Goal: Book appointment/travel/reservation

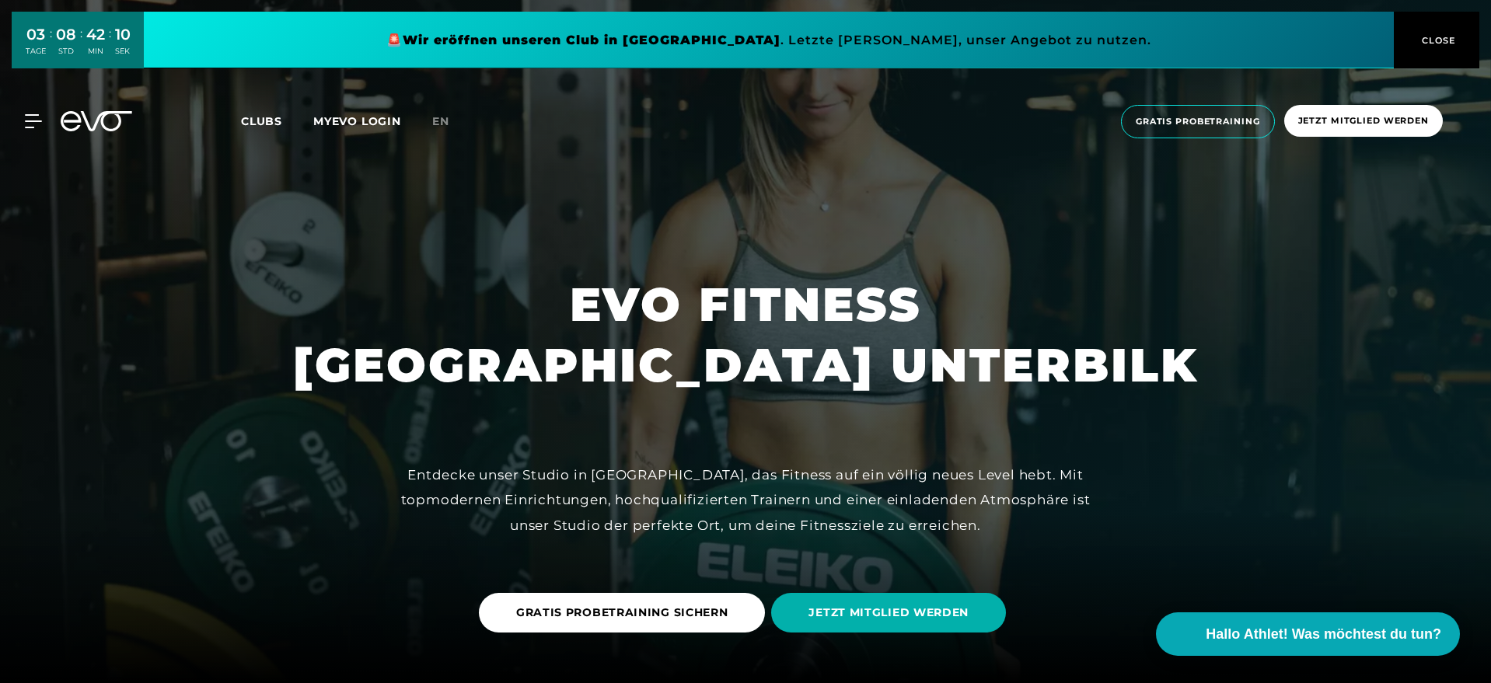
click at [1450, 31] on button "CLOSE" at bounding box center [1437, 40] width 86 height 57
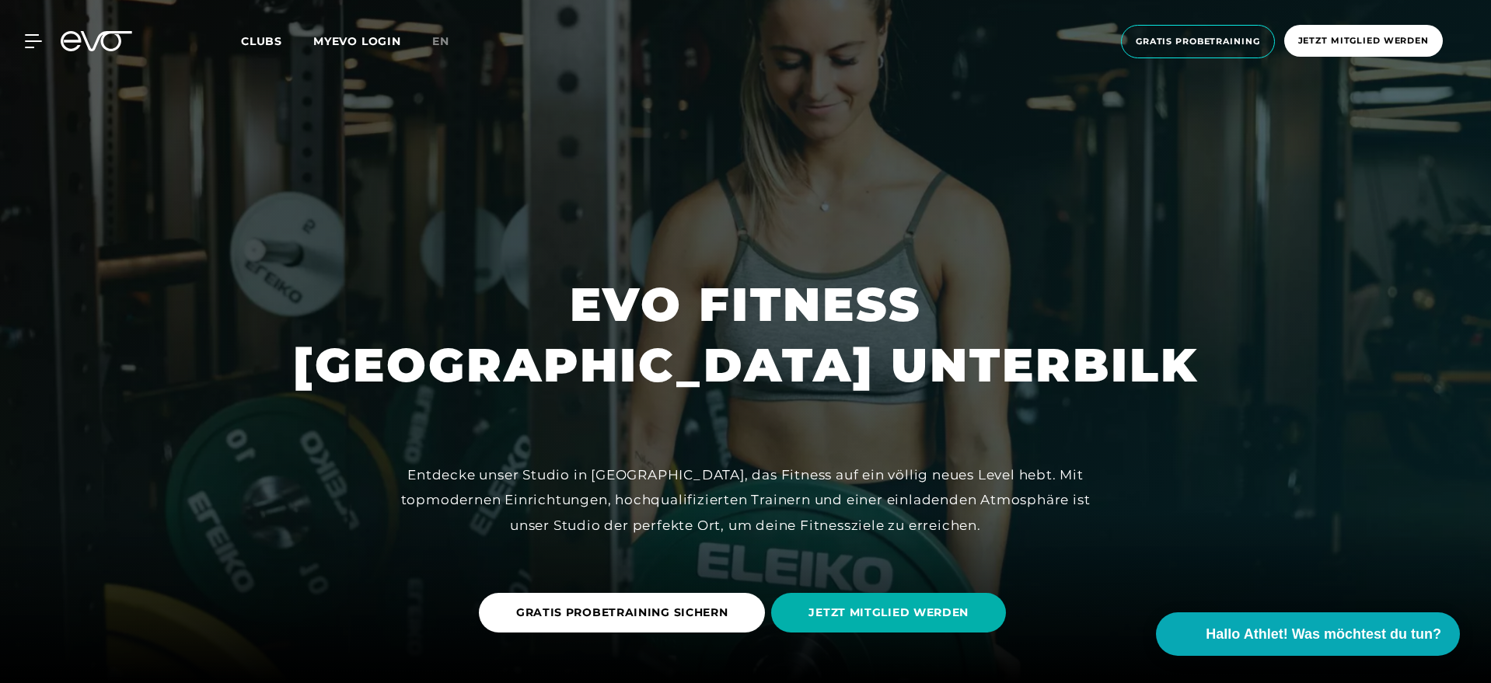
click at [271, 39] on span "Clubs" at bounding box center [261, 41] width 41 height 14
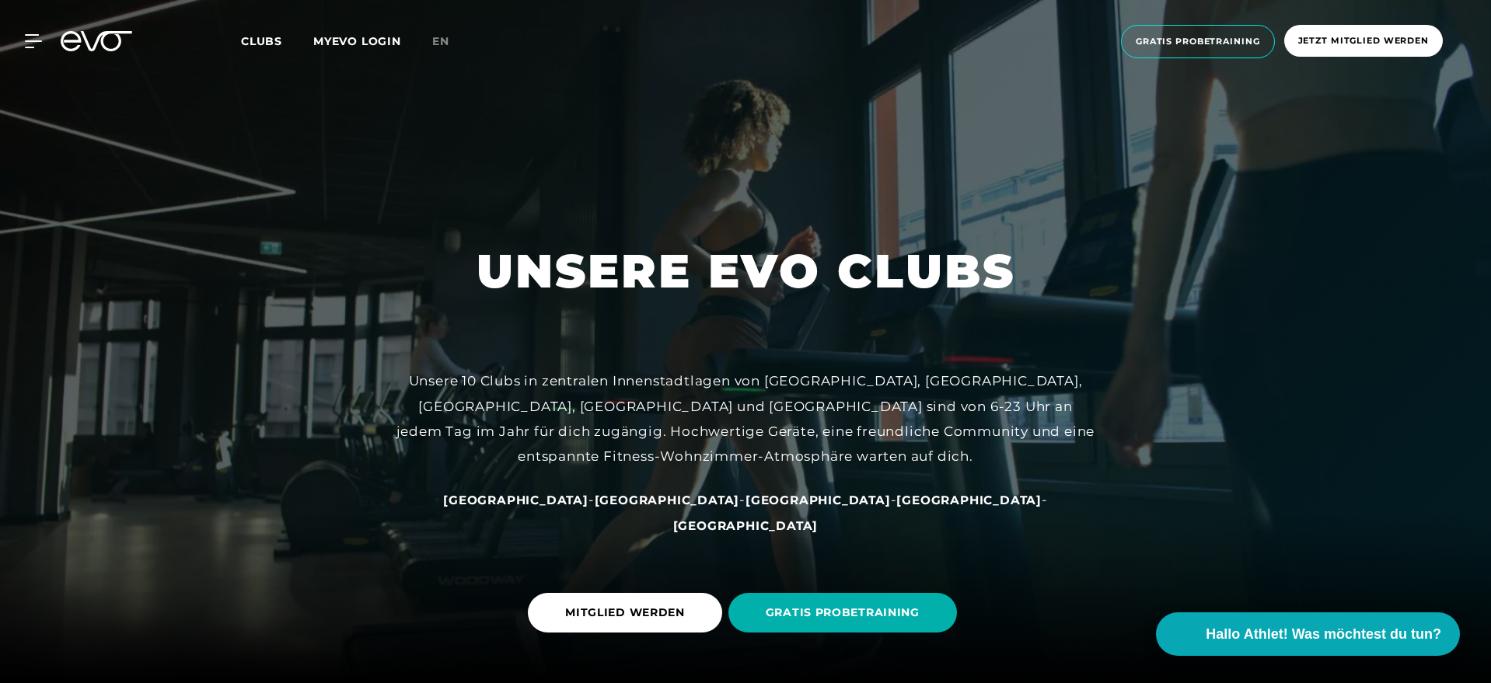
click at [746, 508] on span "[GEOGRAPHIC_DATA]" at bounding box center [818, 500] width 145 height 15
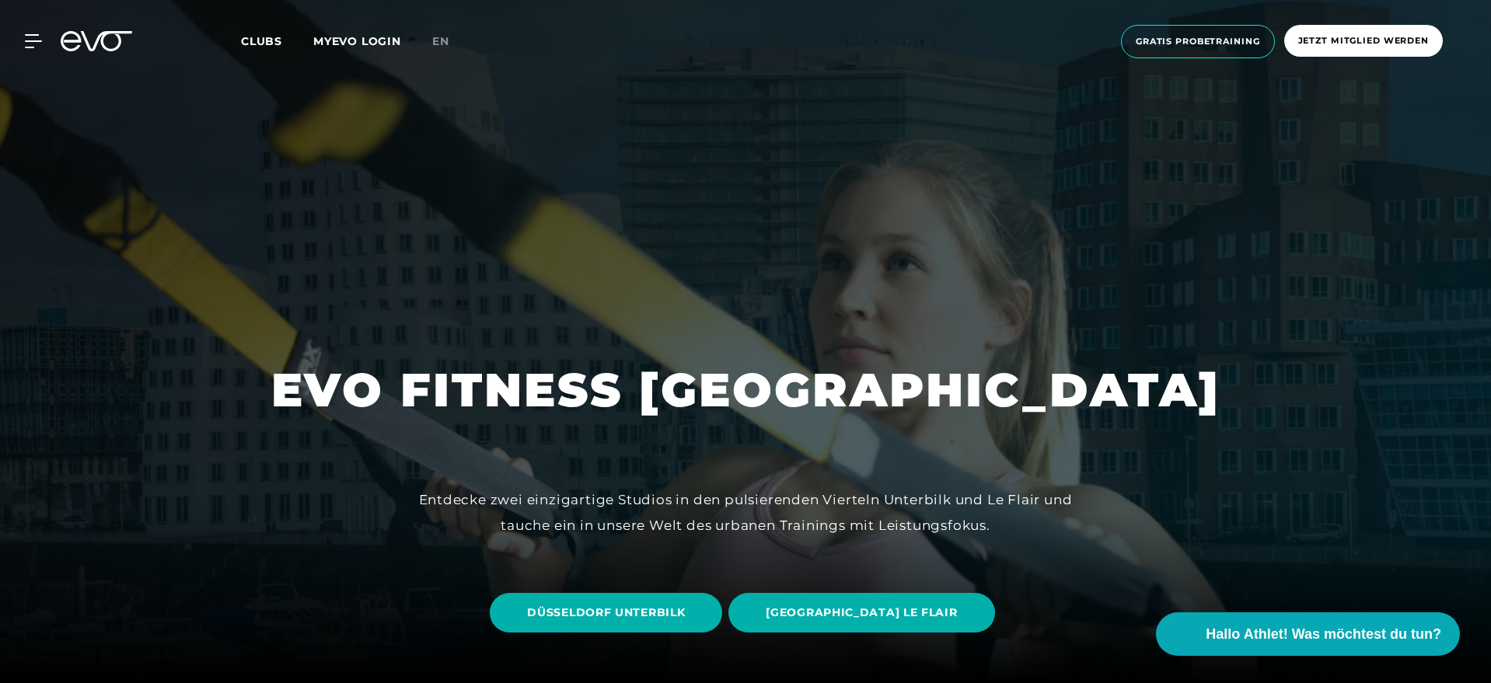
drag, startPoint x: 702, startPoint y: 604, endPoint x: 904, endPoint y: 515, distance: 220.7
click at [685, 610] on span "DÜSSELDORF UNTERBILK" at bounding box center [606, 613] width 158 height 16
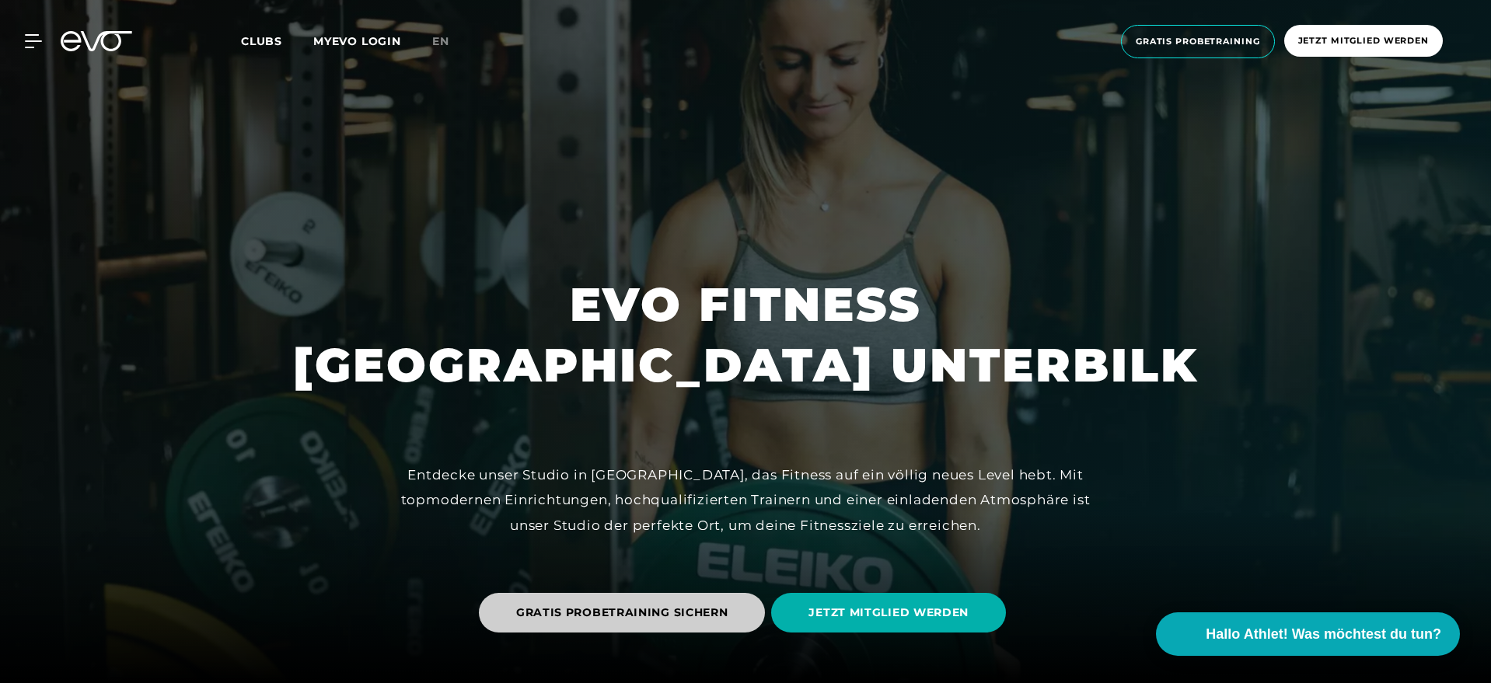
click at [714, 609] on span "GRATIS PROBETRAINING SICHERN" at bounding box center [622, 613] width 212 height 16
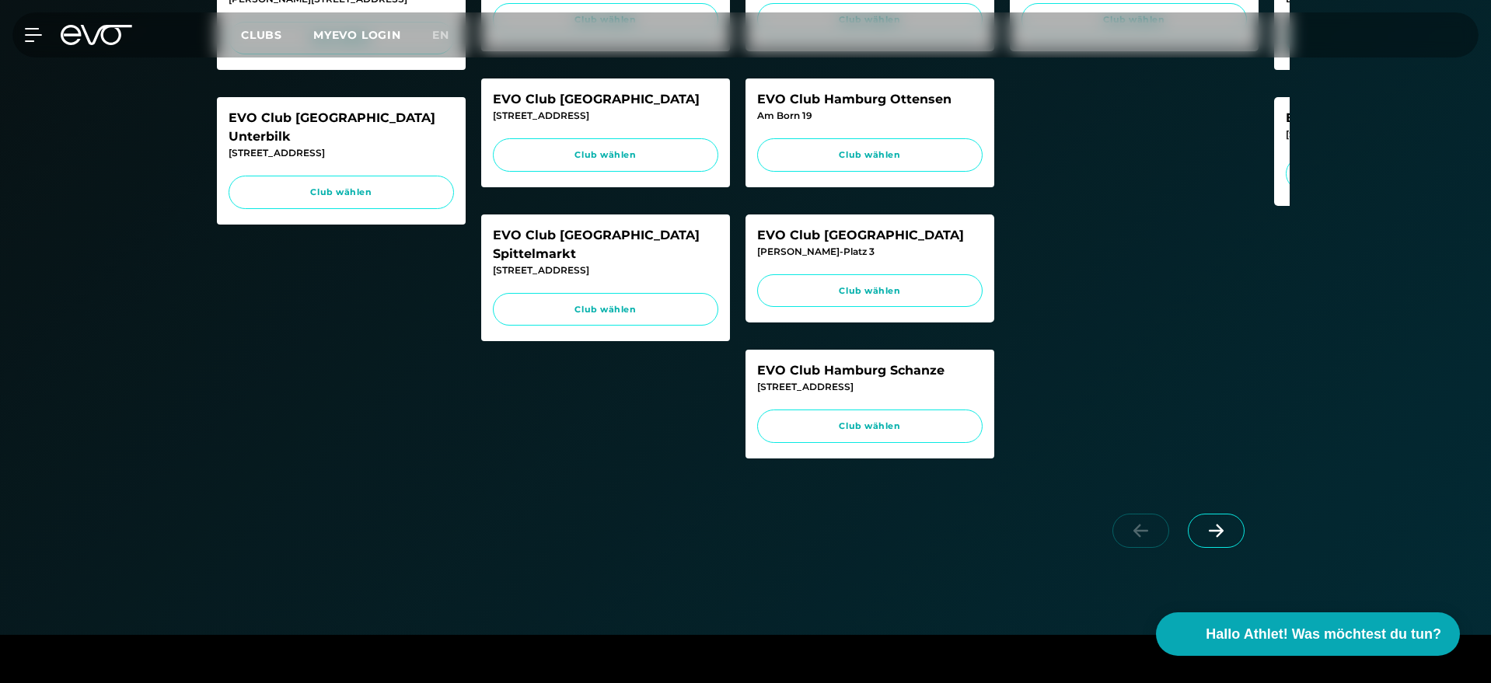
scroll to position [684, 0]
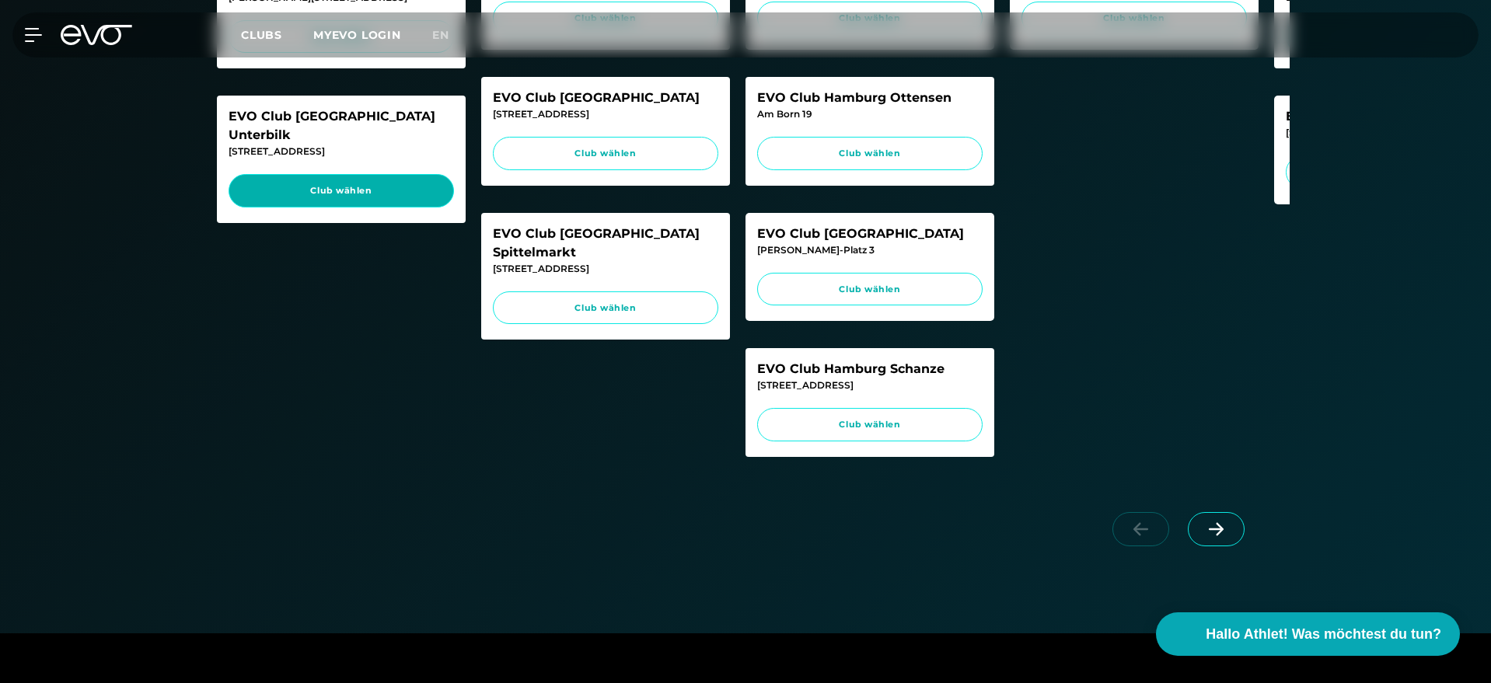
click at [360, 184] on span "Club wählen" at bounding box center [341, 190] width 196 height 13
